Goal: Information Seeking & Learning: Check status

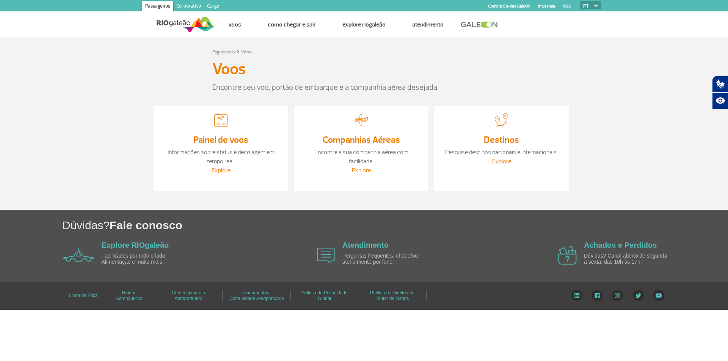
click at [218, 170] on link "Explore" at bounding box center [221, 171] width 19 height 8
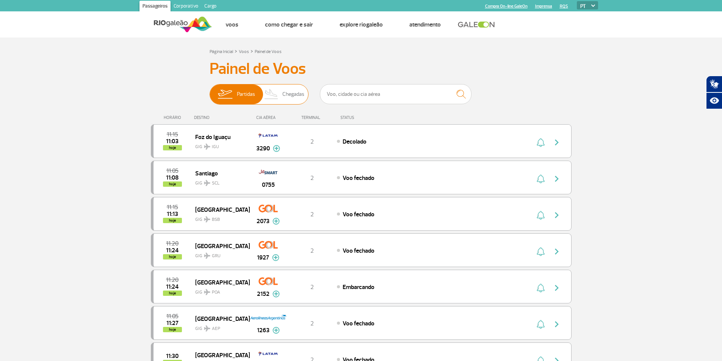
click at [286, 99] on span "Chegadas" at bounding box center [293, 95] width 22 height 20
click at [210, 91] on input "Partidas Chegadas" at bounding box center [210, 91] width 0 height 0
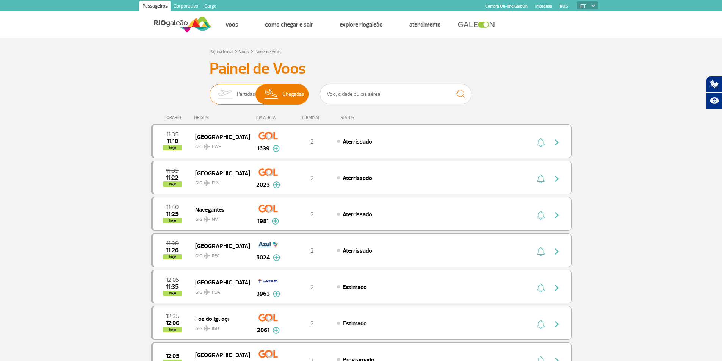
click at [235, 88] on img at bounding box center [225, 95] width 24 height 20
click at [210, 91] on input "Partidas Chegadas" at bounding box center [210, 91] width 0 height 0
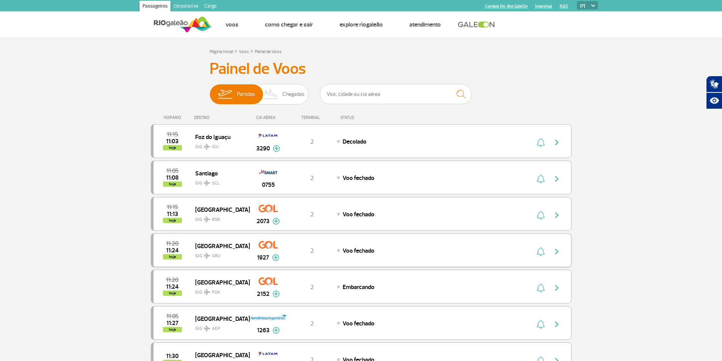
scroll to position [38, 0]
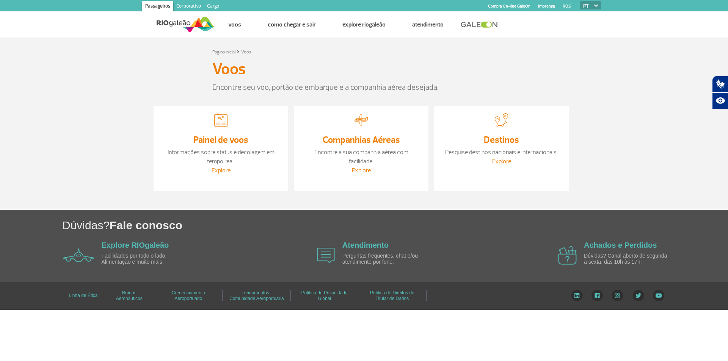
click at [216, 169] on link "Explore" at bounding box center [221, 171] width 19 height 8
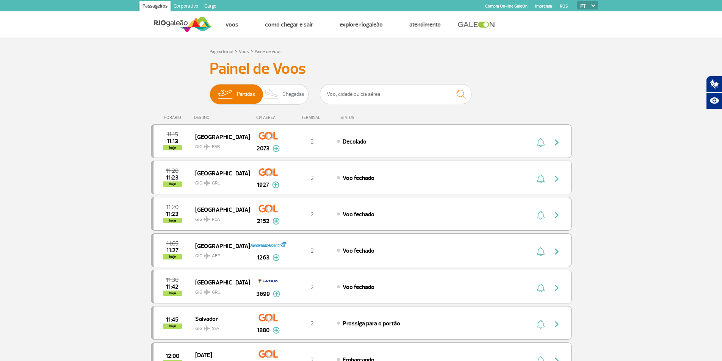
click at [484, 24] on link at bounding box center [478, 24] width 41 height 7
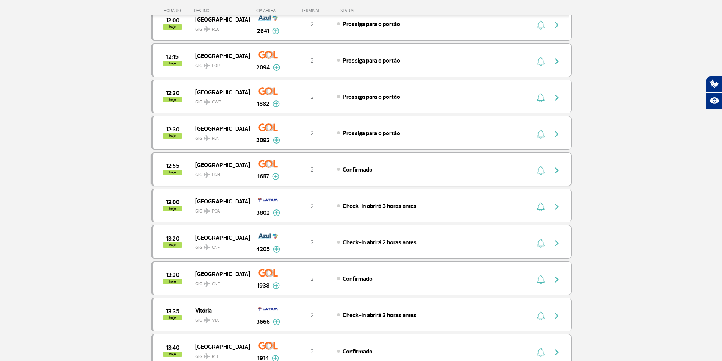
scroll to position [569, 0]
